Goal: Transaction & Acquisition: Purchase product/service

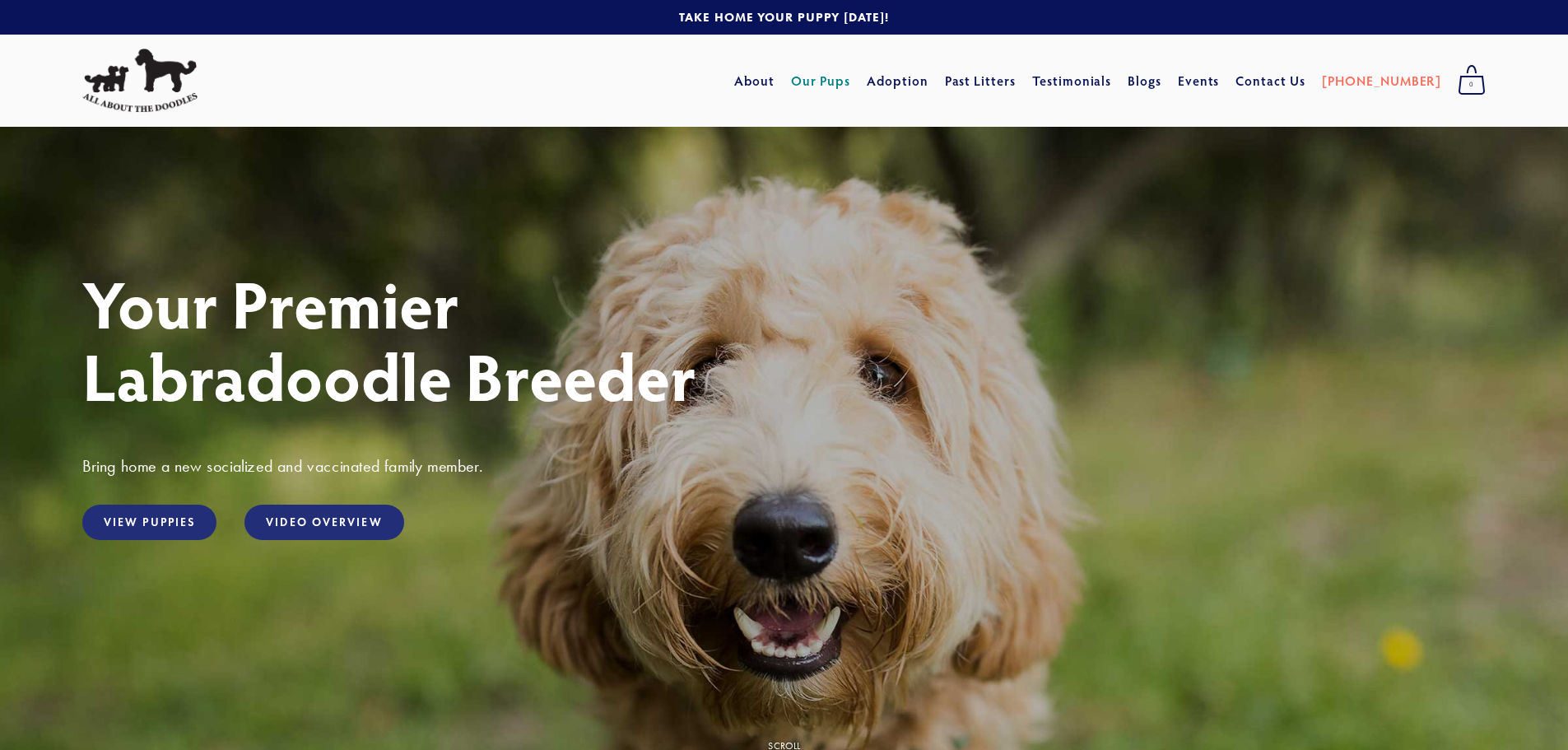
click at [851, 82] on link "Our Pups" at bounding box center [821, 81] width 60 height 30
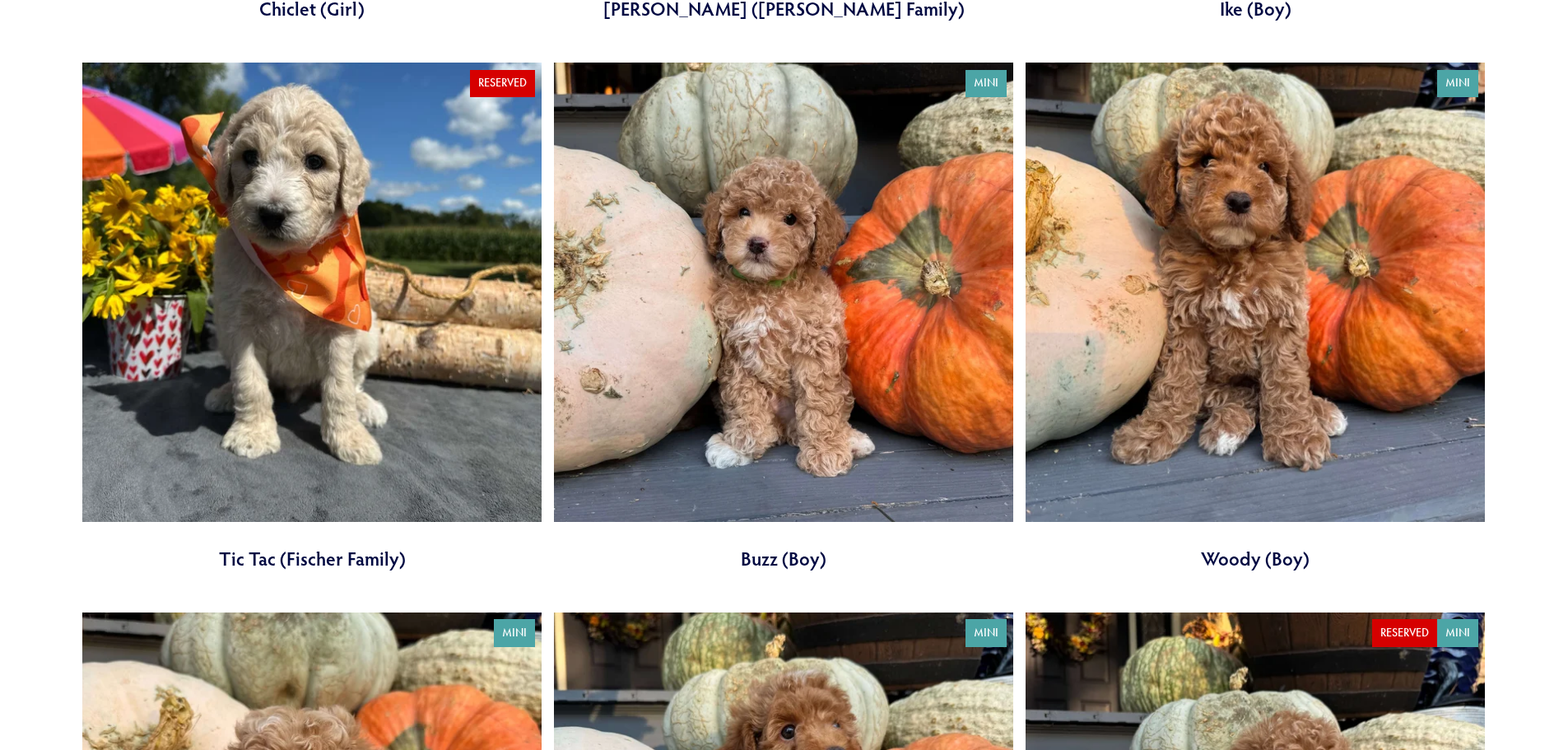
scroll to position [2223, 0]
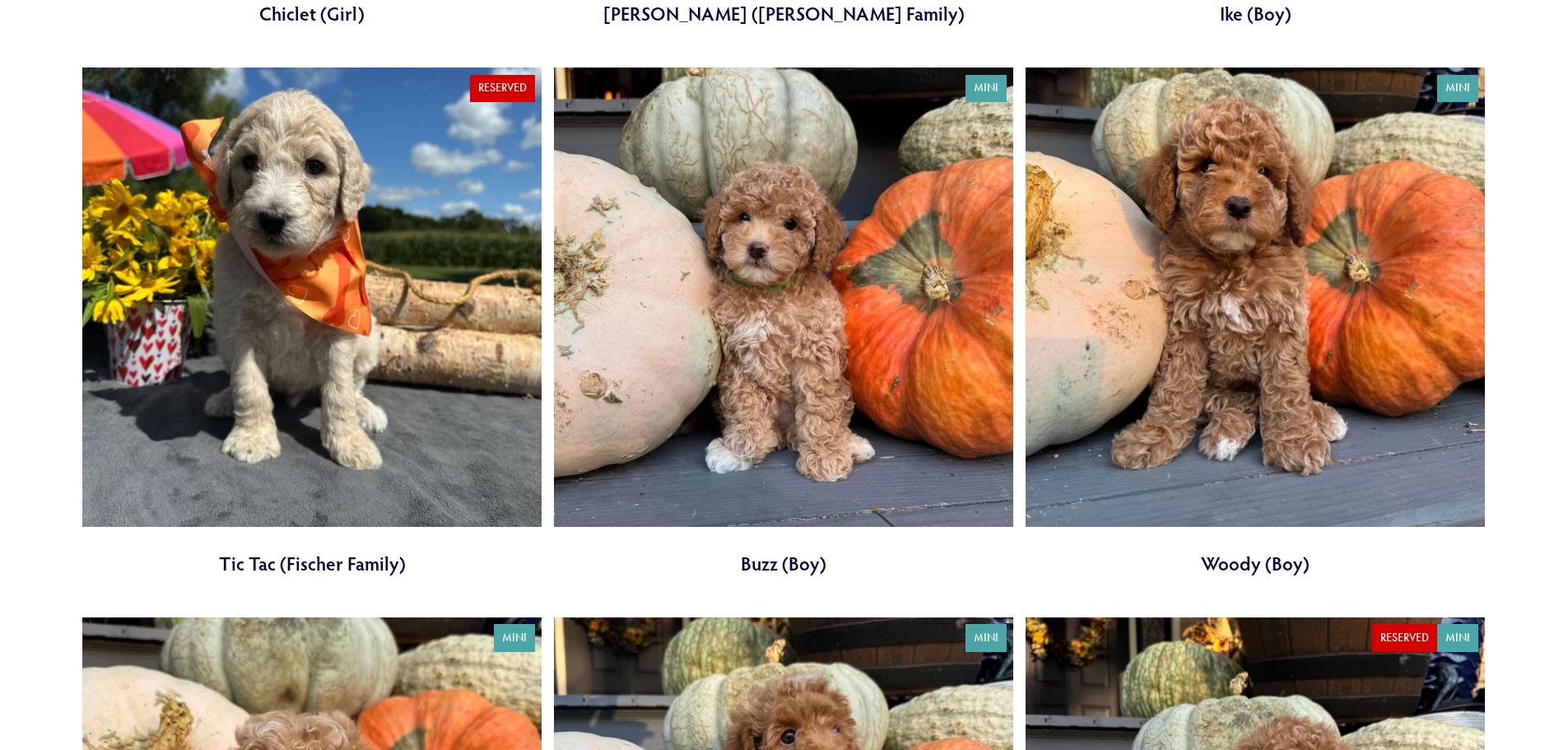
click at [909, 349] on link at bounding box center [783, 321] width 459 height 509
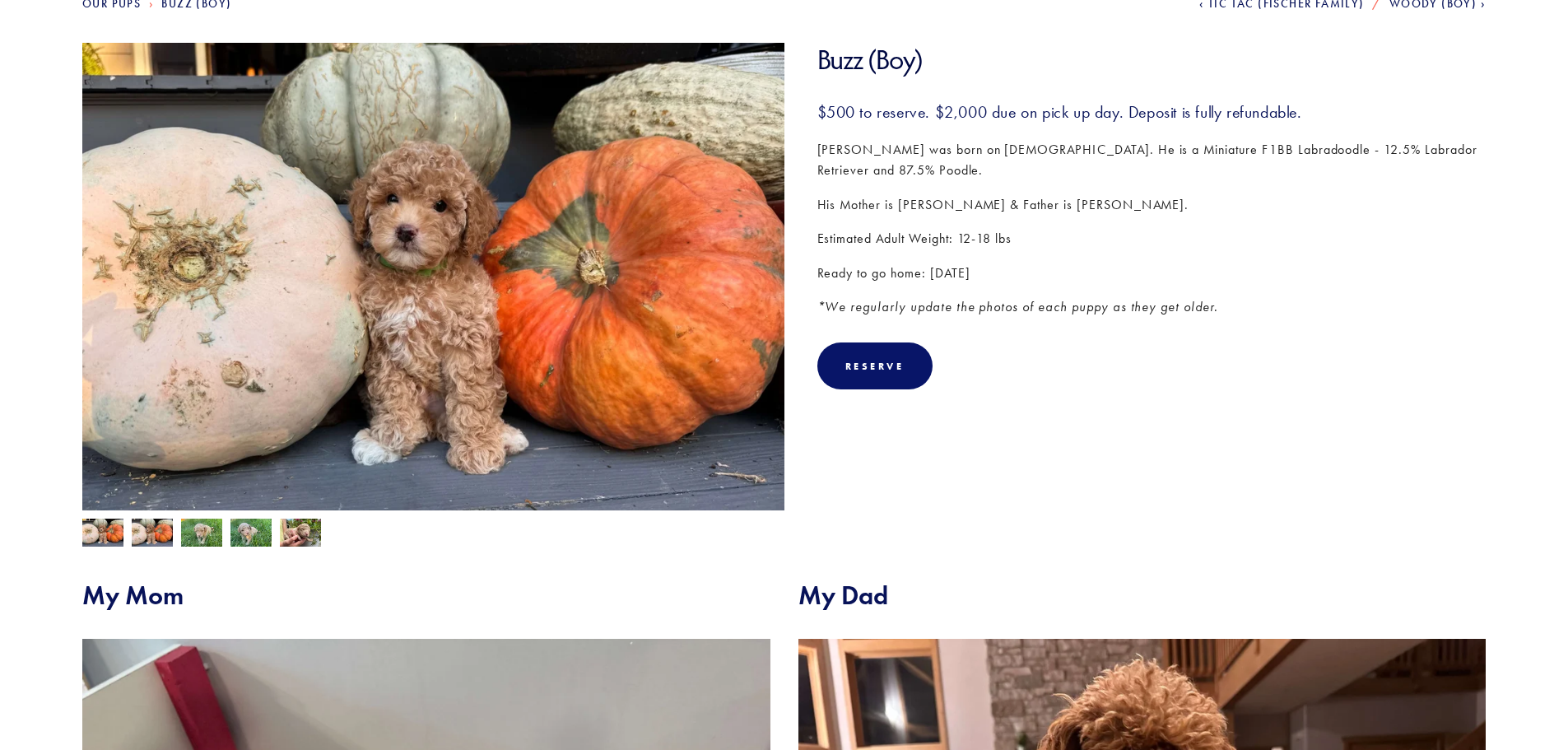
scroll to position [247, 0]
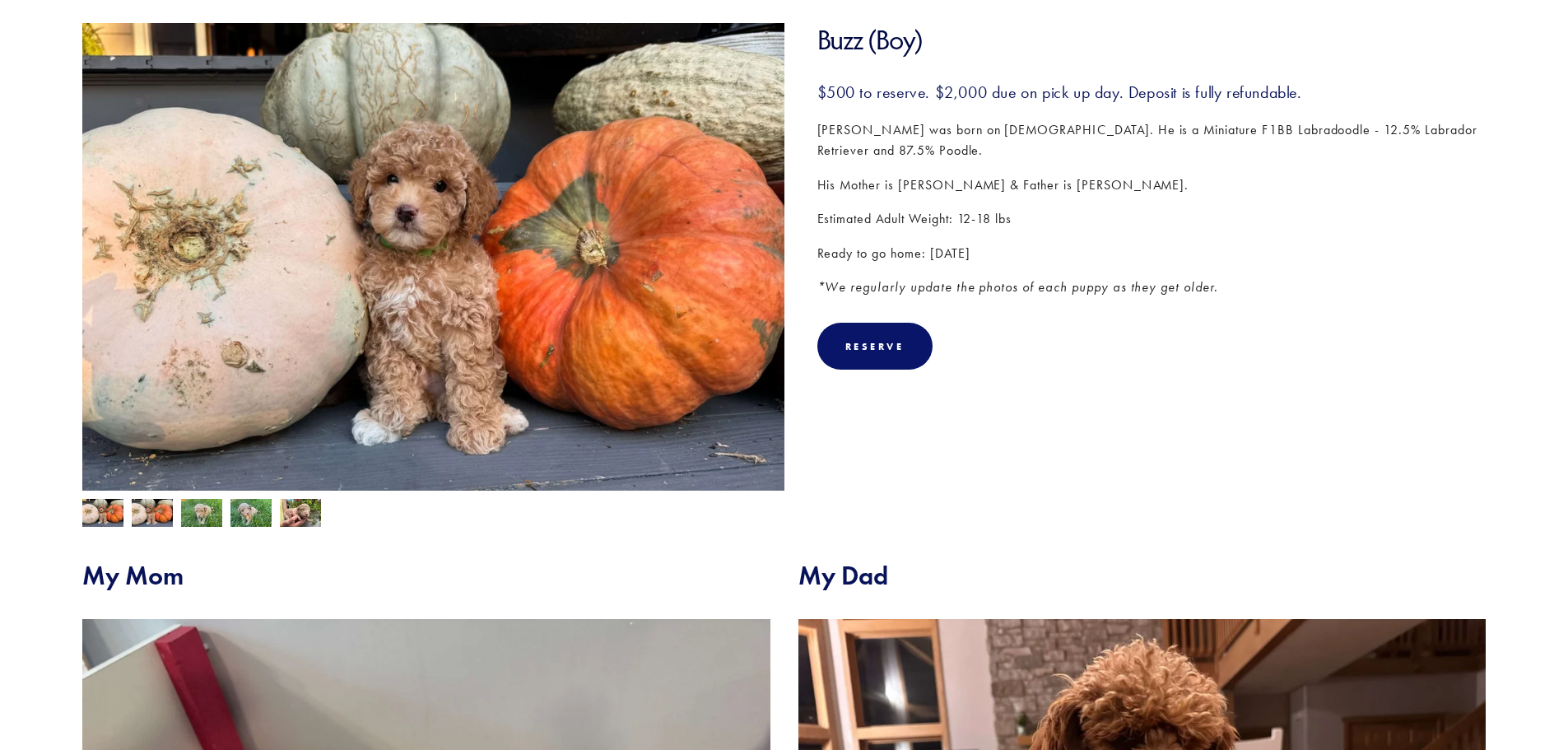
click at [302, 521] on img at bounding box center [301, 514] width 41 height 31
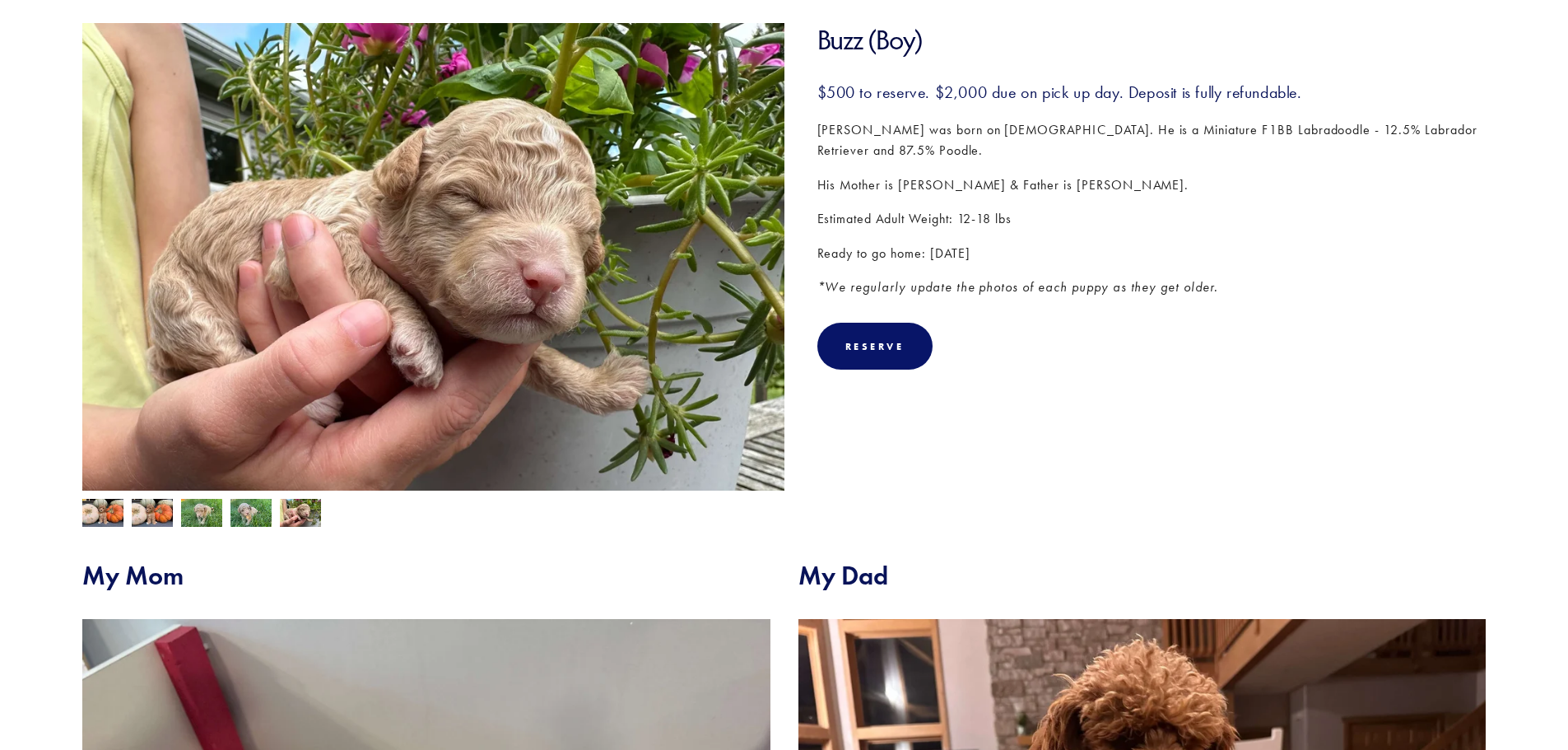
click at [246, 510] on img at bounding box center [251, 514] width 41 height 31
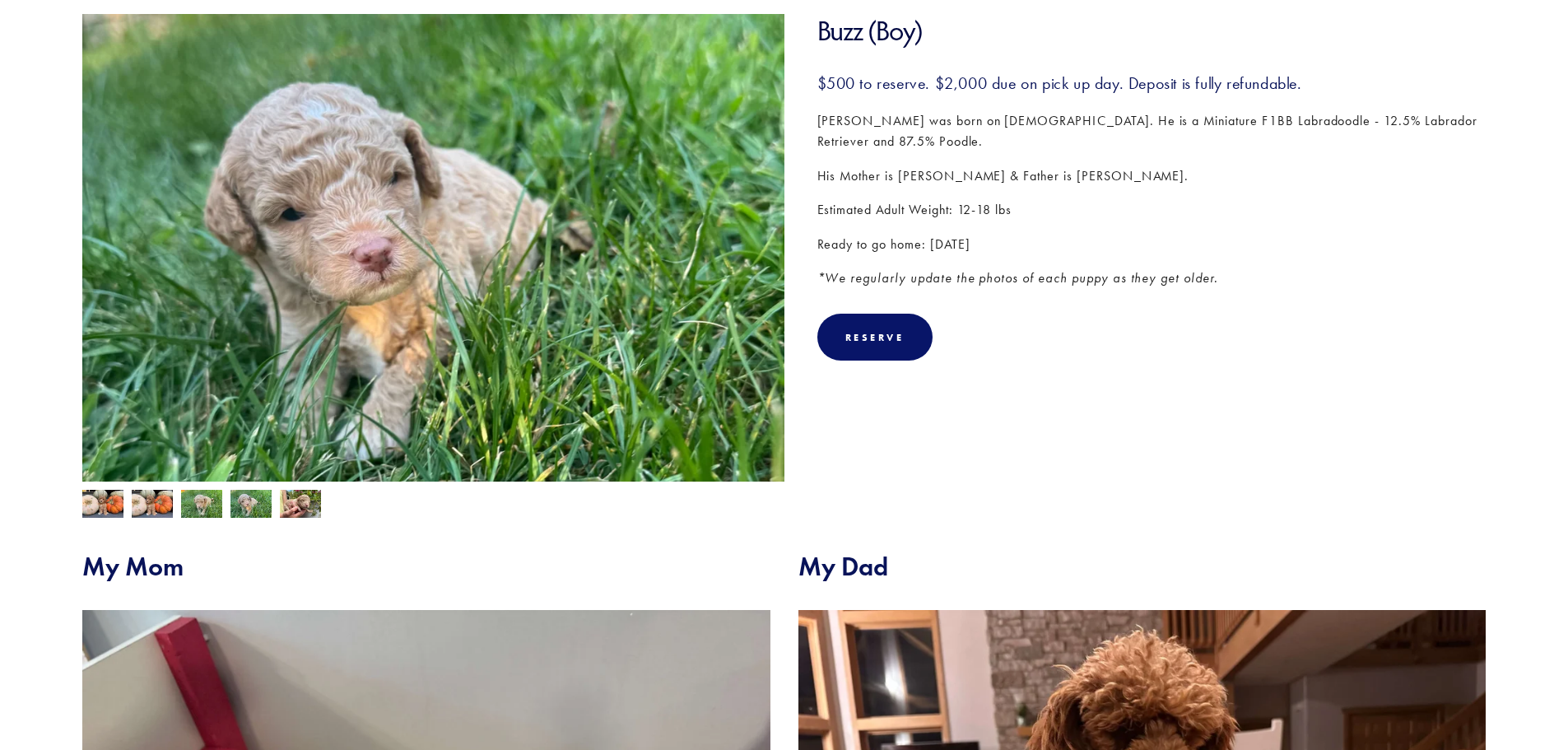
scroll to position [0, 0]
